Goal: Task Accomplishment & Management: Use online tool/utility

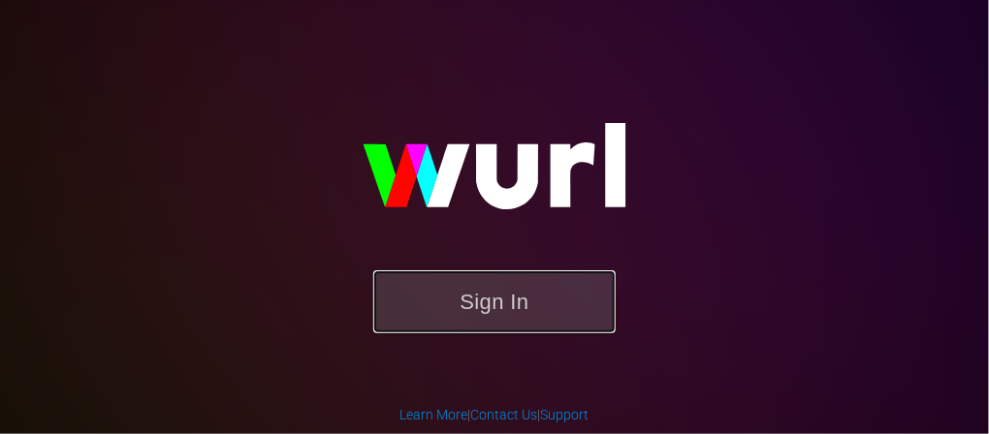
click at [494, 316] on button "Sign In" at bounding box center [494, 301] width 242 height 63
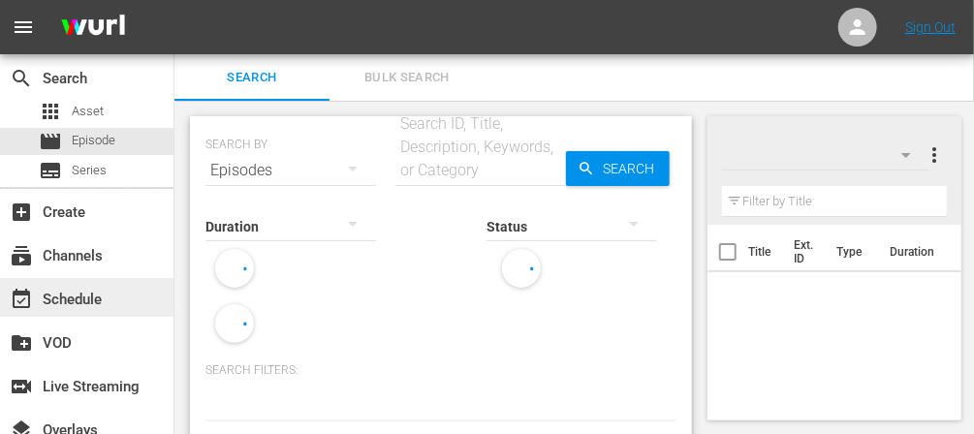
click at [95, 290] on div "event_available Schedule" at bounding box center [54, 296] width 109 height 17
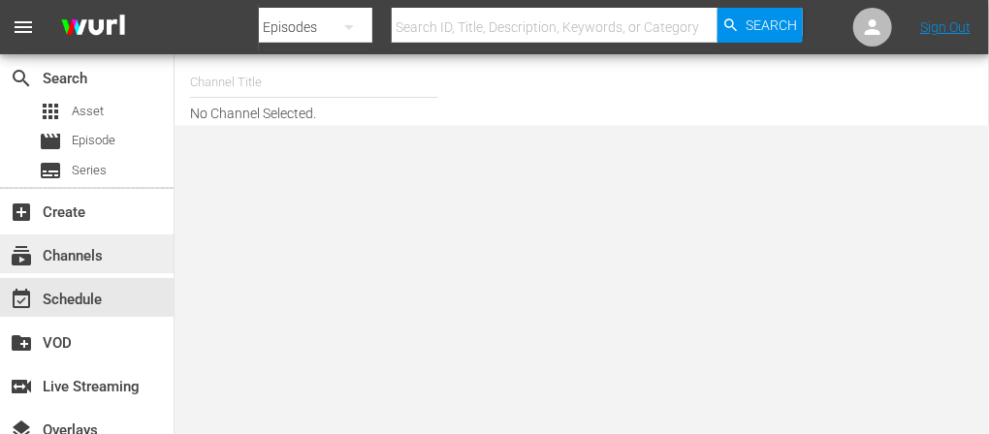
click at [106, 244] on div "subscriptions Channels" at bounding box center [54, 252] width 109 height 17
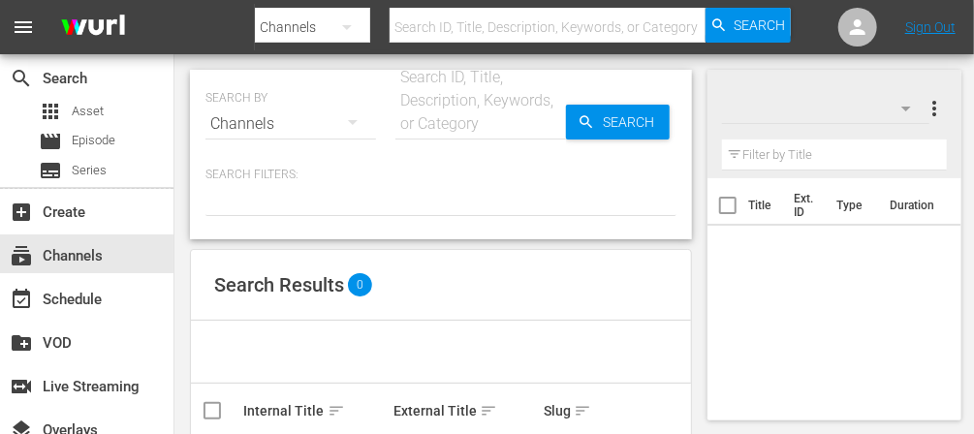
click at [472, 32] on input "text" at bounding box center [548, 27] width 316 height 47
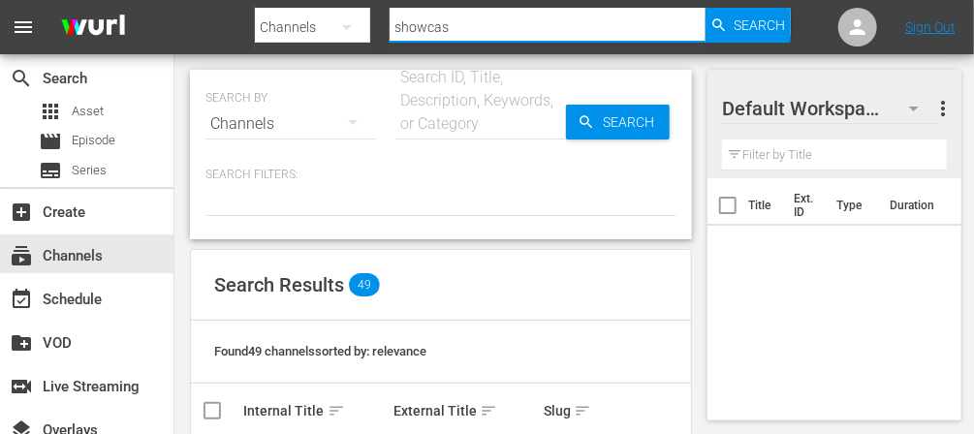
type input "showcase"
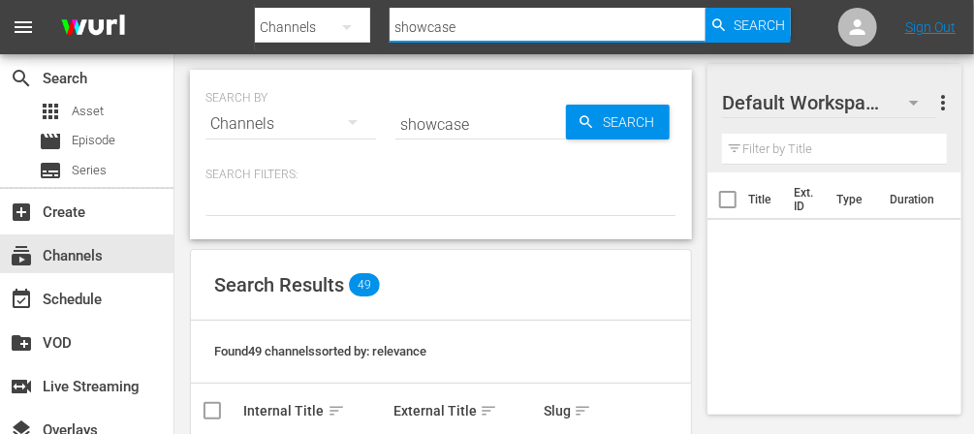
scroll to position [84, 0]
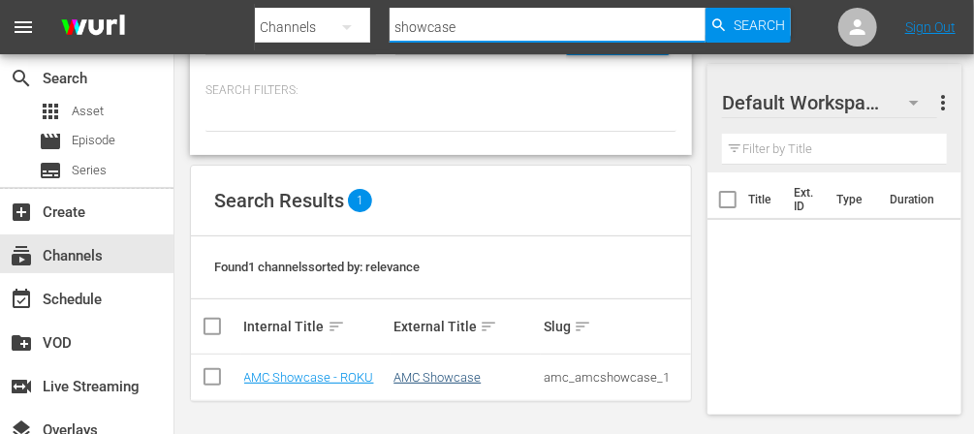
type input "showcase"
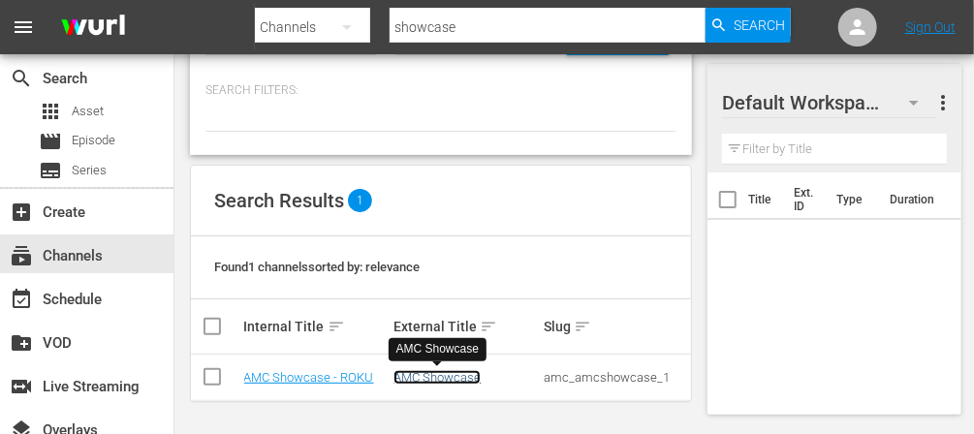
click at [431, 375] on link "AMC Showcase" at bounding box center [437, 377] width 87 height 15
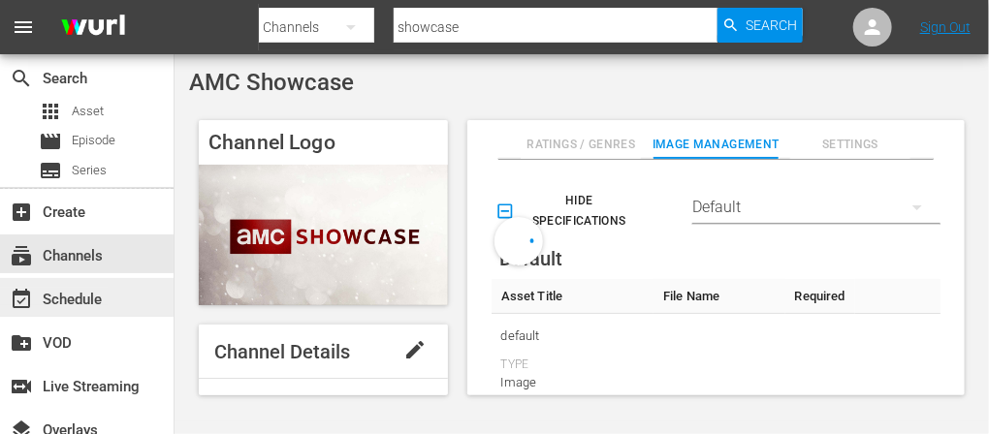
click at [67, 300] on div "event_available Schedule" at bounding box center [54, 296] width 109 height 17
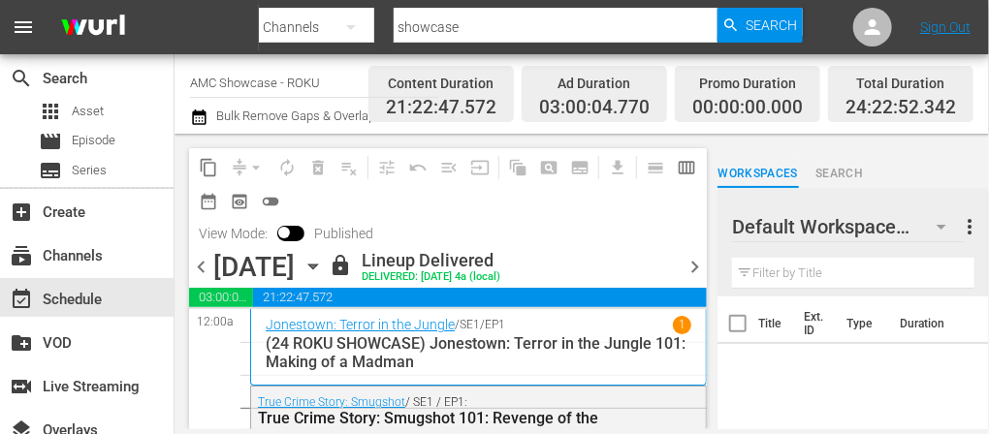
click at [476, 269] on div "chevron_left [DATE] [DATE] lock Lineup Delivered DELIVERED: [DATE] 4a (local) c…" at bounding box center [448, 269] width 518 height 38
click at [324, 268] on icon "button" at bounding box center [312, 266] width 21 height 21
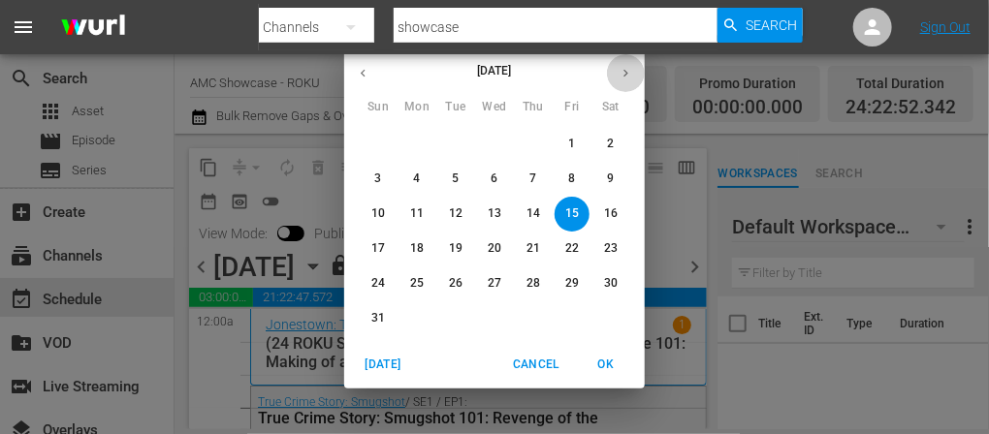
click at [628, 66] on icon "button" at bounding box center [625, 73] width 15 height 15
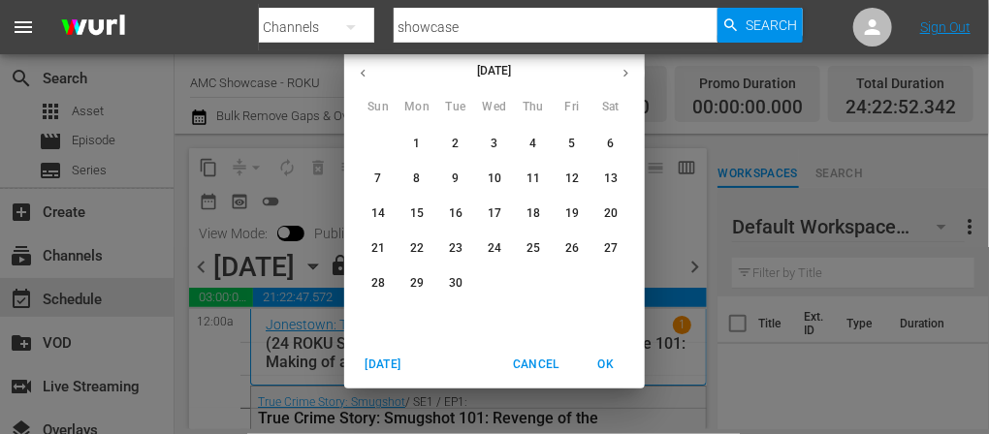
click at [411, 147] on span "1" at bounding box center [416, 144] width 35 height 16
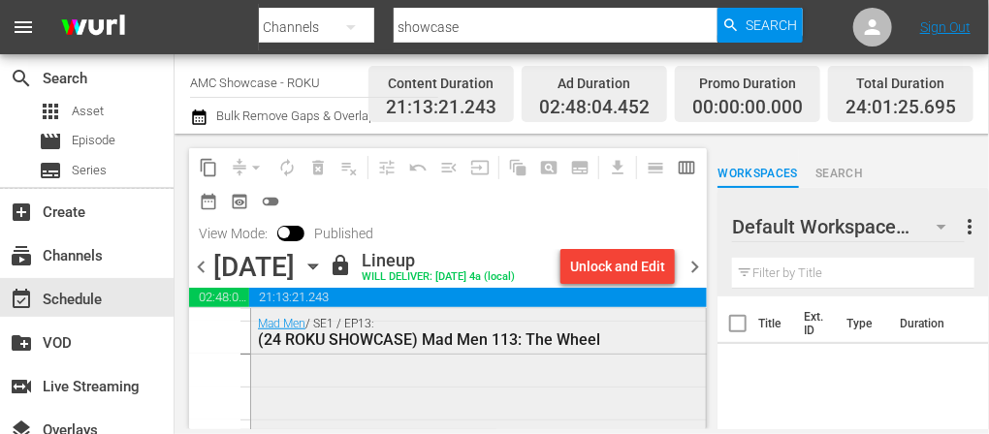
scroll to position [5196, 0]
